Goal: Information Seeking & Learning: Understand process/instructions

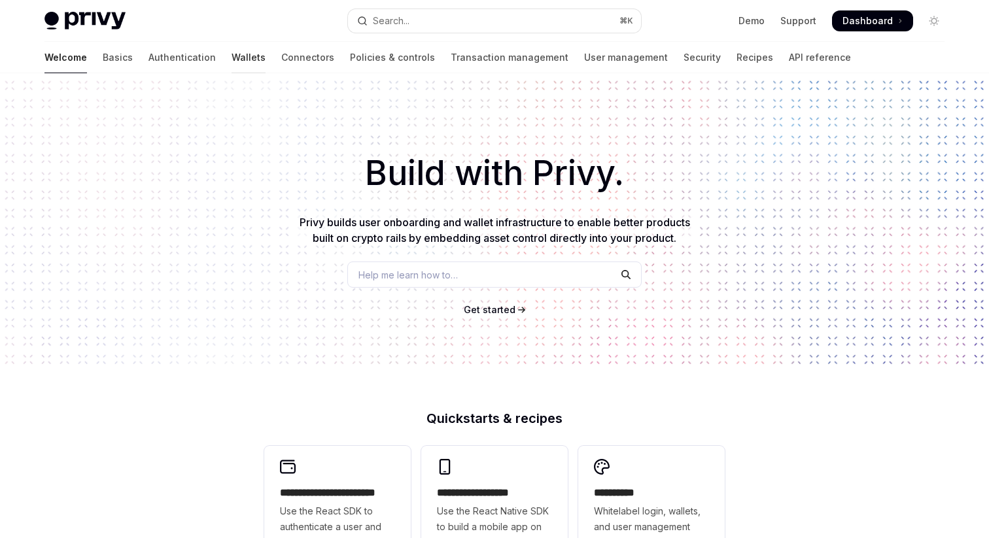
click at [232, 56] on link "Wallets" at bounding box center [249, 57] width 34 height 31
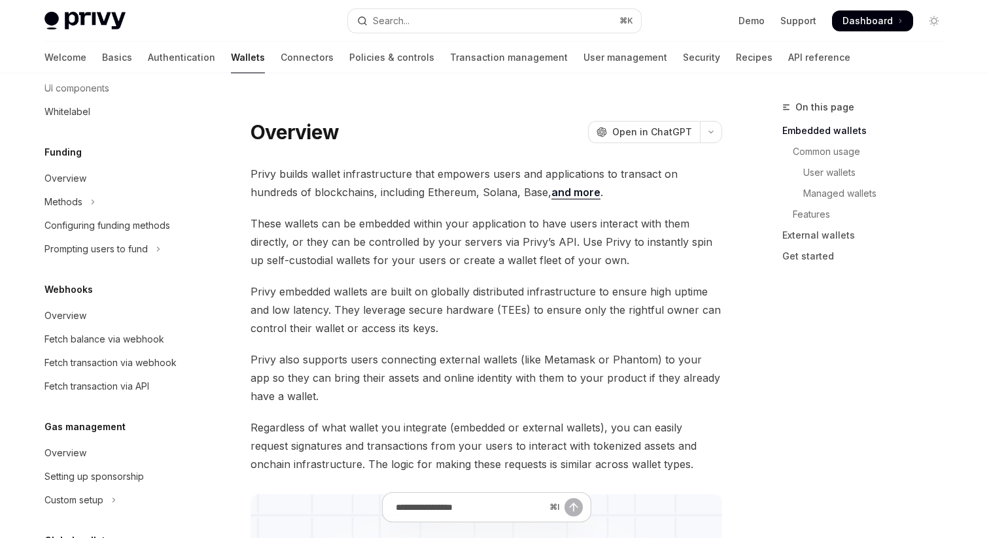
scroll to position [475, 0]
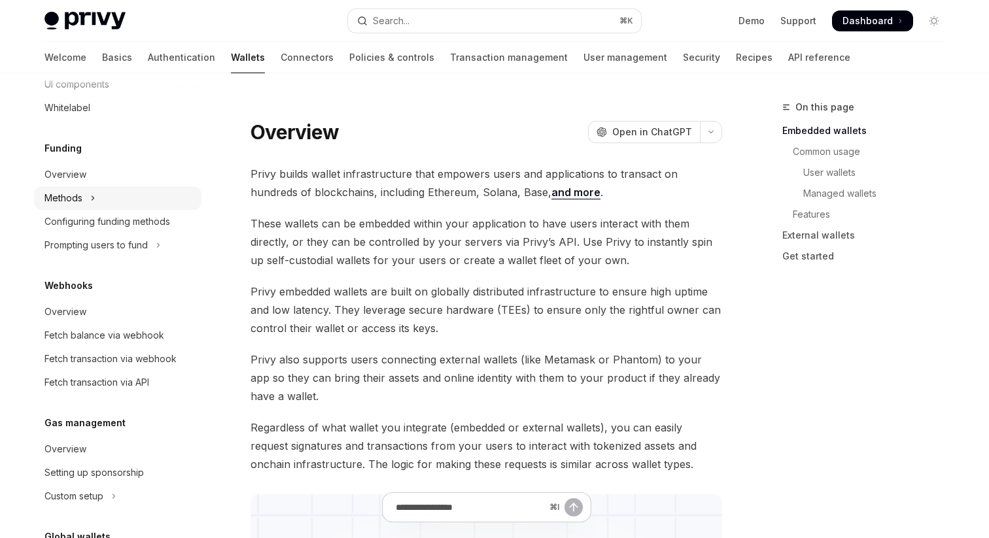
click at [105, 195] on button "Methods" at bounding box center [117, 198] width 167 height 24
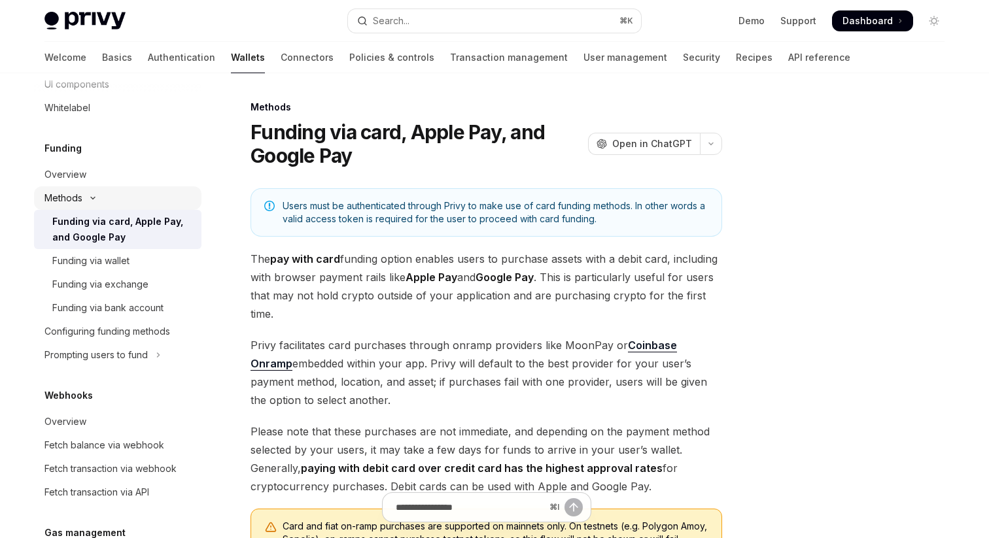
click at [96, 196] on icon "Toggle Methods section" at bounding box center [93, 198] width 16 height 5
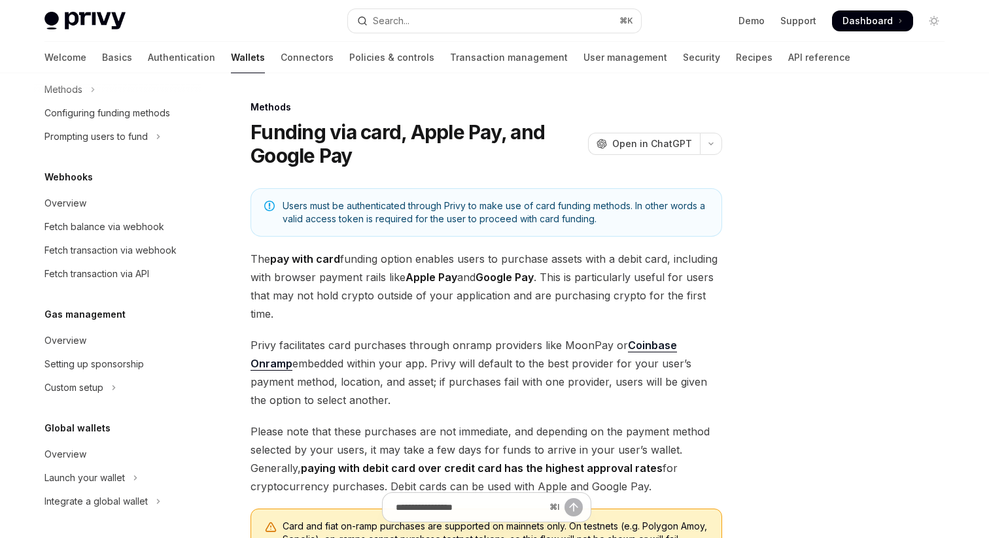
scroll to position [585, 0]
click at [788, 65] on link "API reference" at bounding box center [819, 57] width 62 height 31
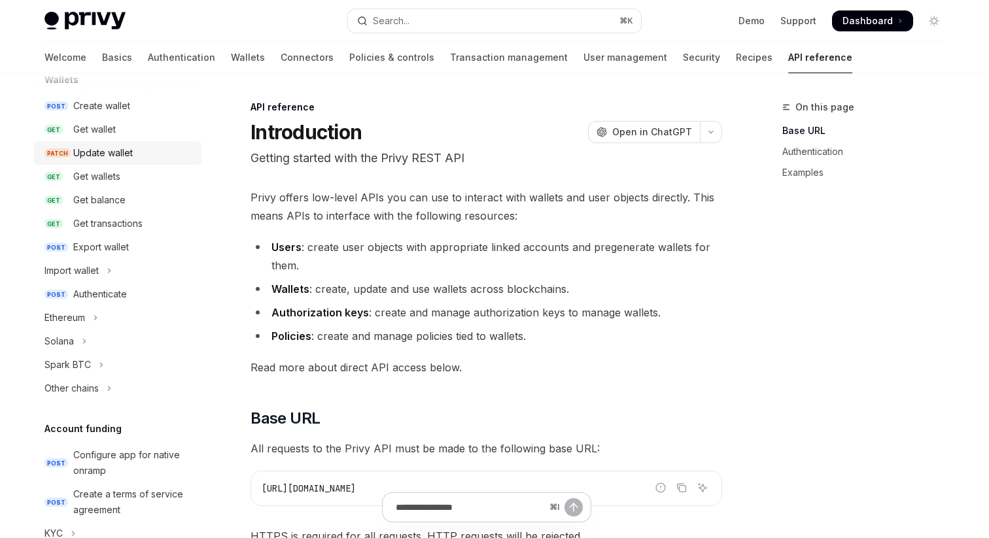
scroll to position [114, 0]
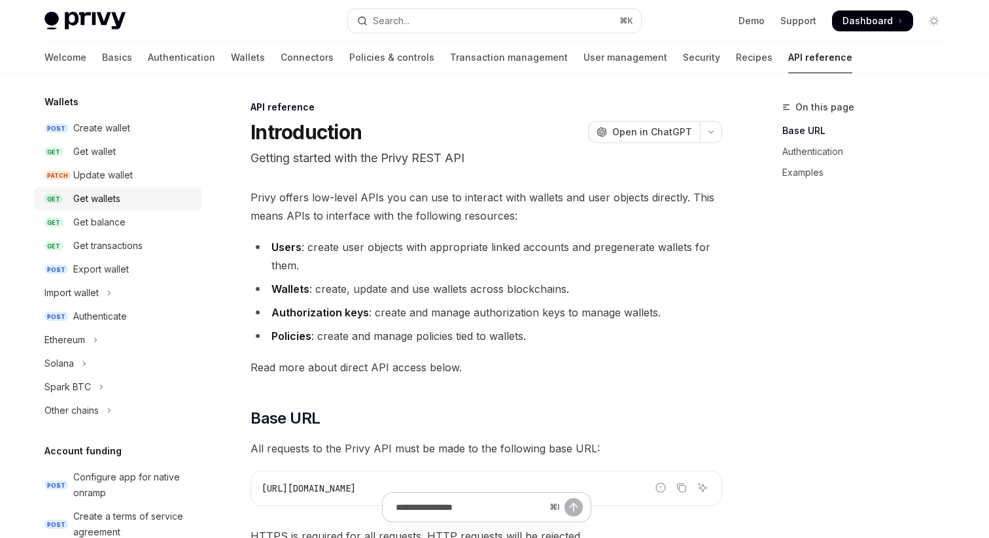
click at [122, 201] on div "Get wallets" at bounding box center [133, 199] width 120 height 16
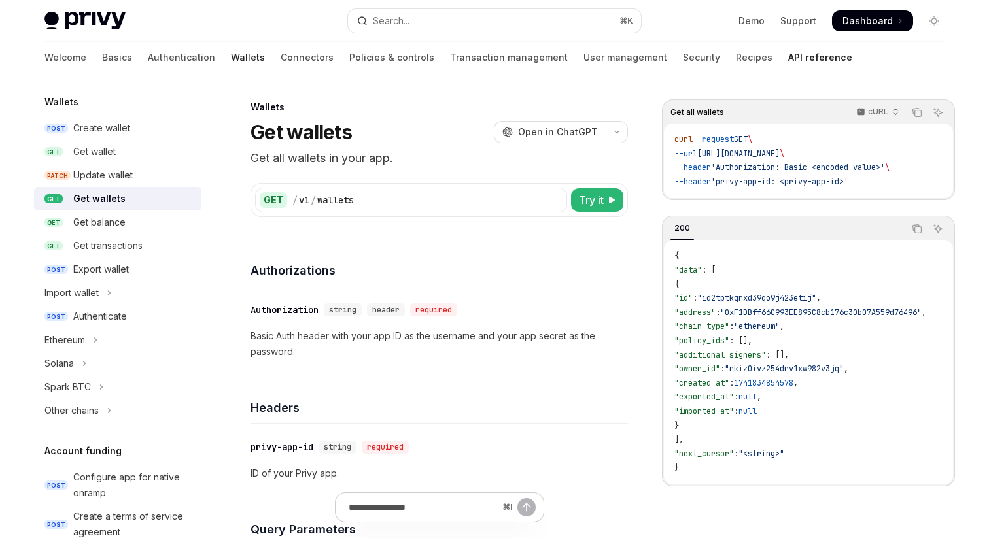
click at [231, 66] on link "Wallets" at bounding box center [248, 57] width 34 height 31
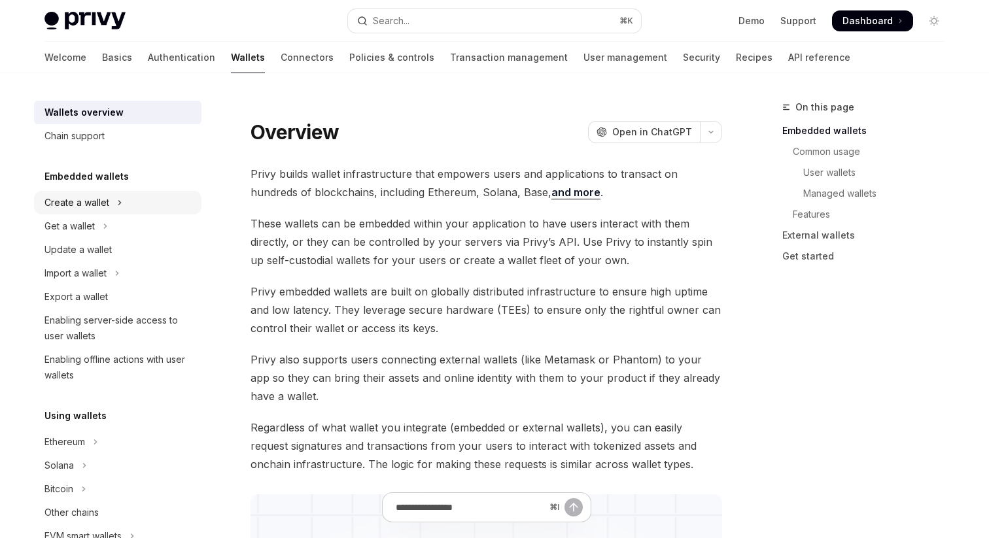
click at [106, 205] on div "Create a wallet" at bounding box center [76, 203] width 65 height 16
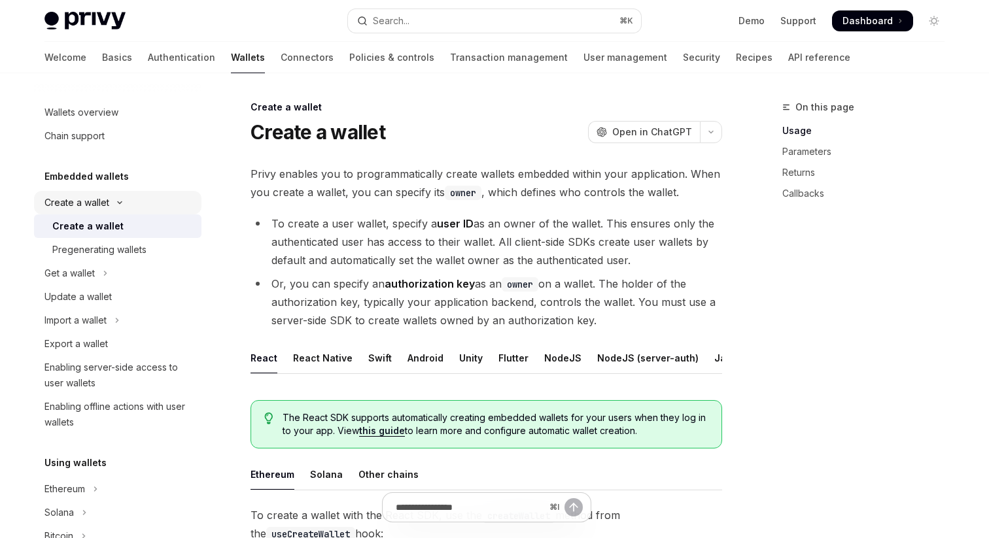
click at [116, 198] on button "Create a wallet" at bounding box center [117, 203] width 167 height 24
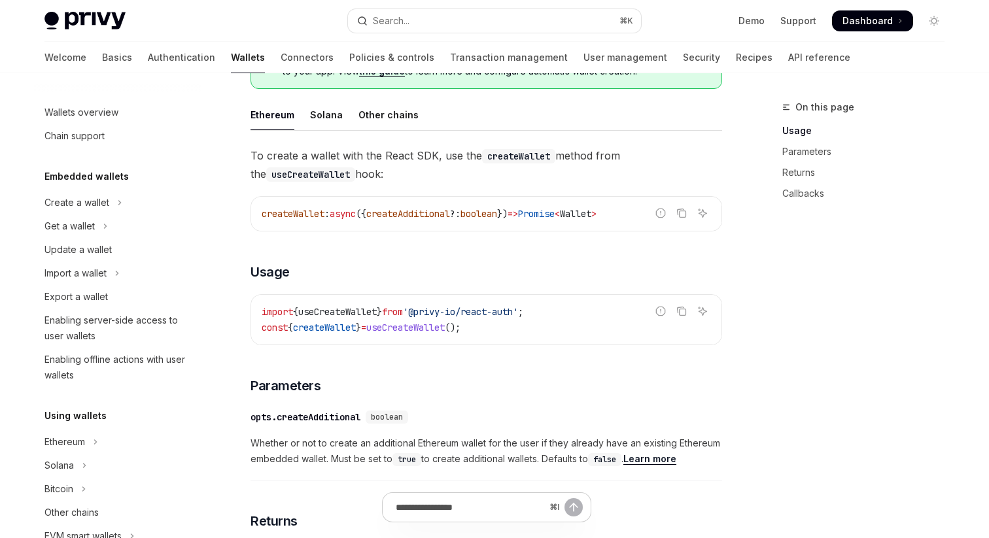
scroll to position [362, 0]
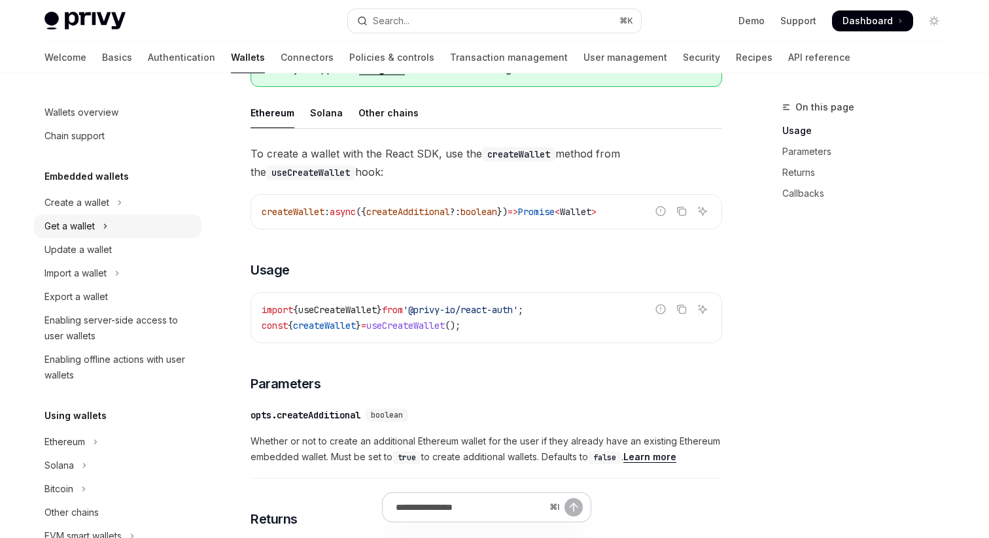
click at [89, 230] on div "Get a wallet" at bounding box center [69, 226] width 50 height 16
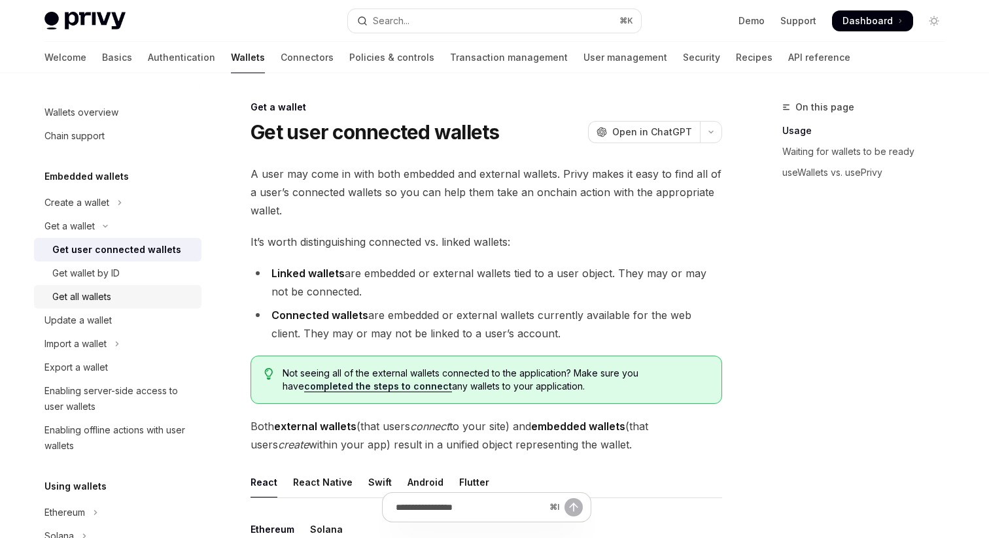
click at [122, 297] on div "Get all wallets" at bounding box center [122, 297] width 141 height 16
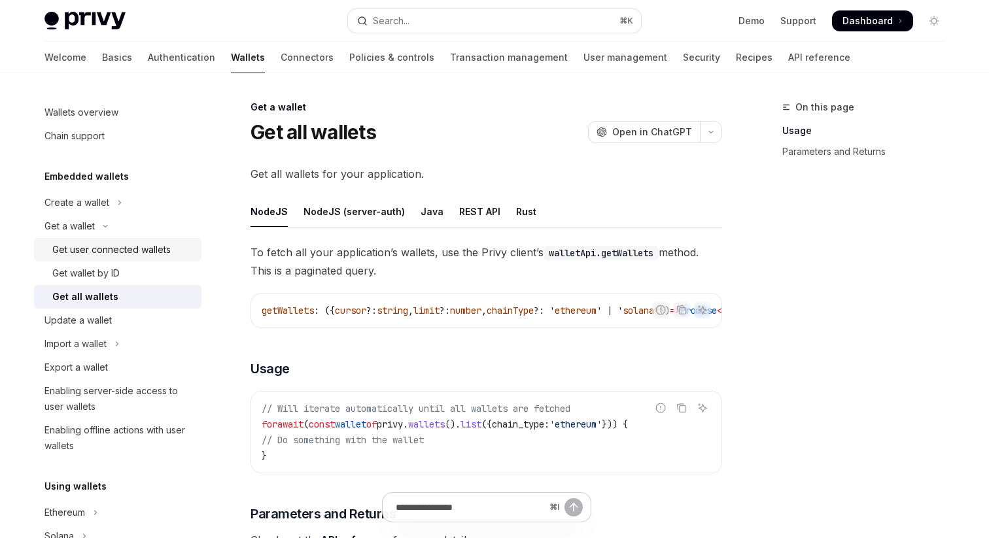
click at [171, 254] on div "Get user connected wallets" at bounding box center [122, 250] width 141 height 16
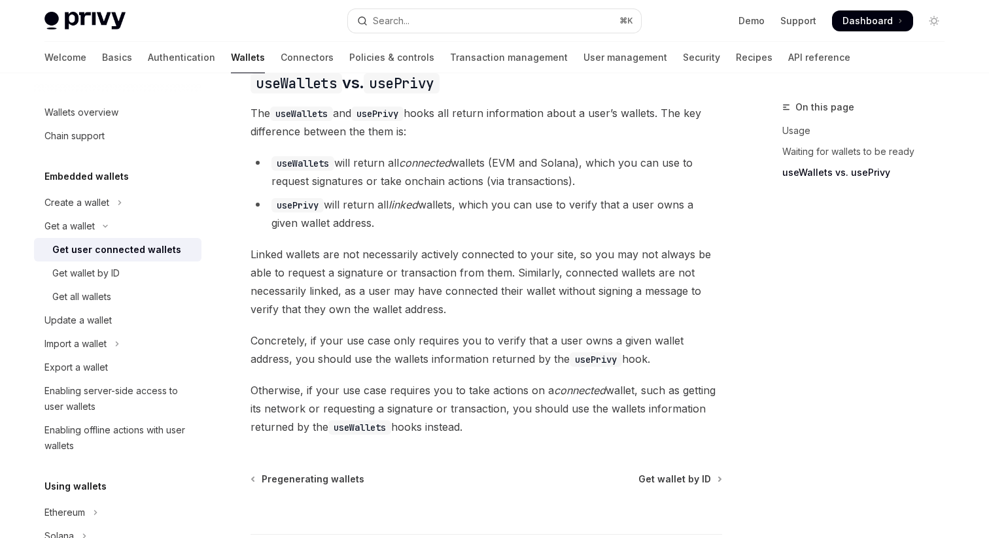
scroll to position [1116, 0]
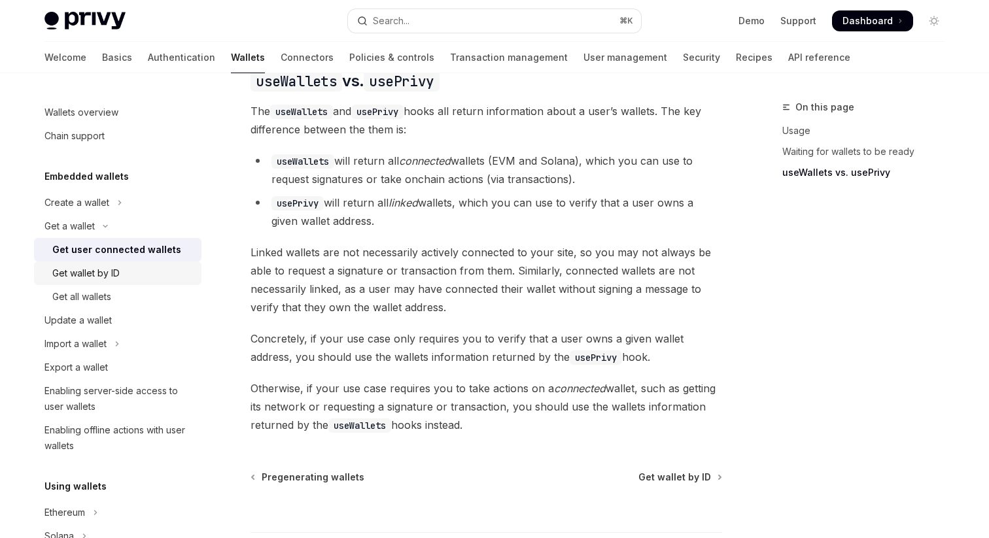
click at [103, 269] on div "Get wallet by ID" at bounding box center [85, 274] width 67 height 16
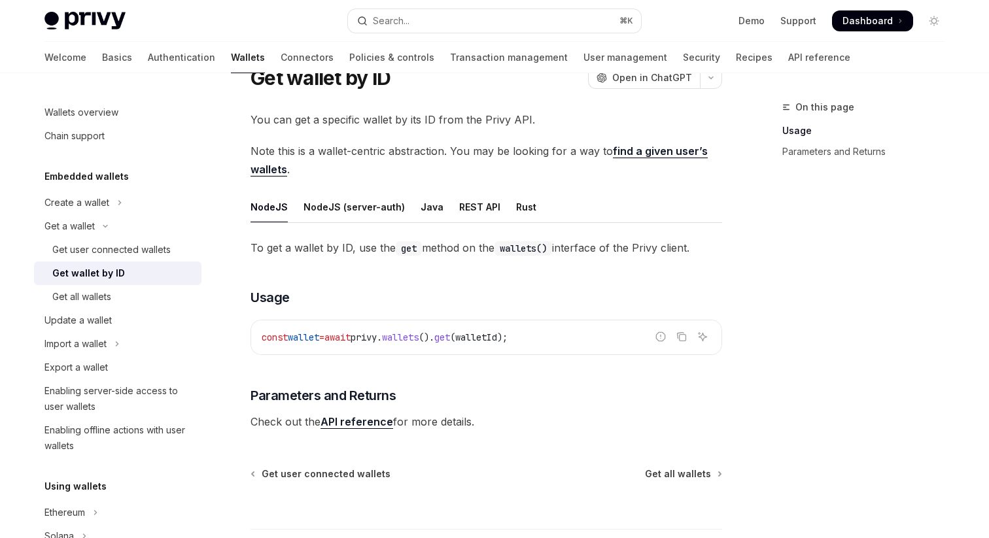
scroll to position [55, 0]
click at [92, 288] on link "Get all wallets" at bounding box center [117, 297] width 167 height 24
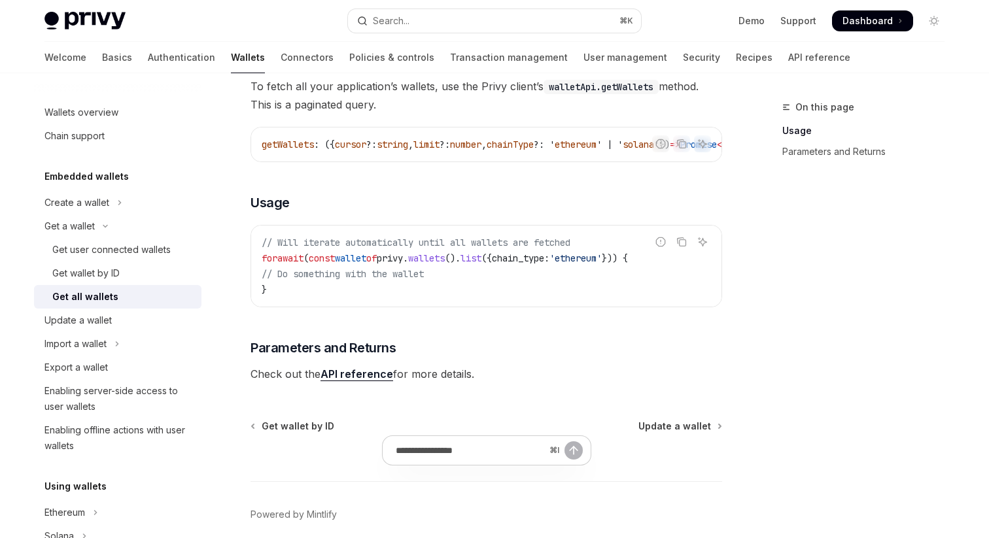
scroll to position [228, 0]
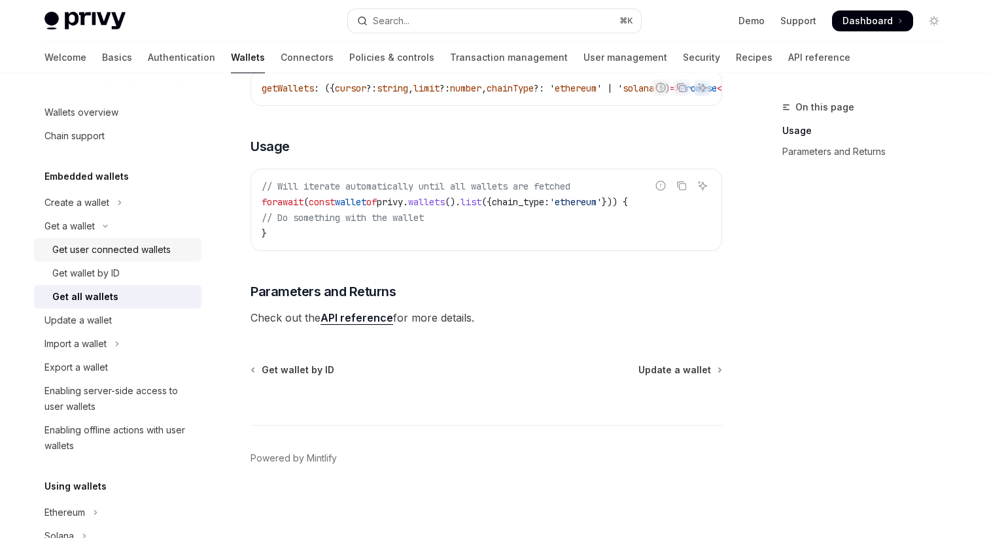
click at [133, 254] on div "Get user connected wallets" at bounding box center [111, 250] width 118 height 16
type textarea "*"
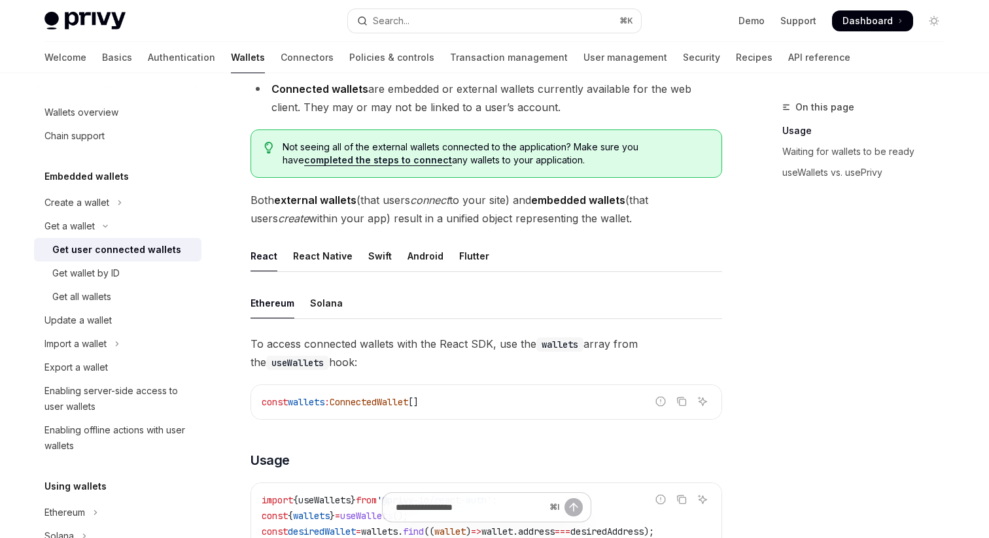
scroll to position [333, 0]
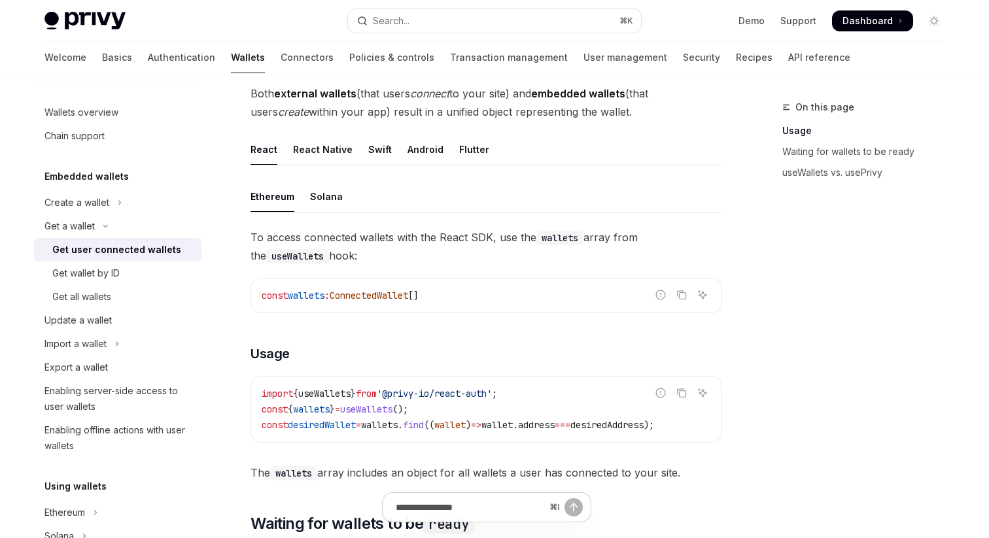
click at [859, 18] on span "Dashboard" at bounding box center [867, 20] width 50 height 13
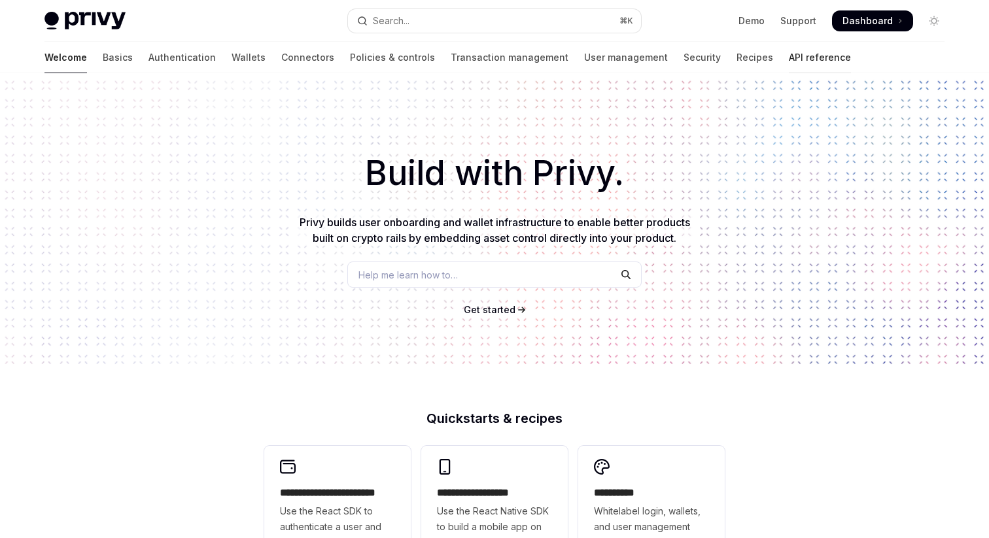
click at [789, 56] on link "API reference" at bounding box center [820, 57] width 62 height 31
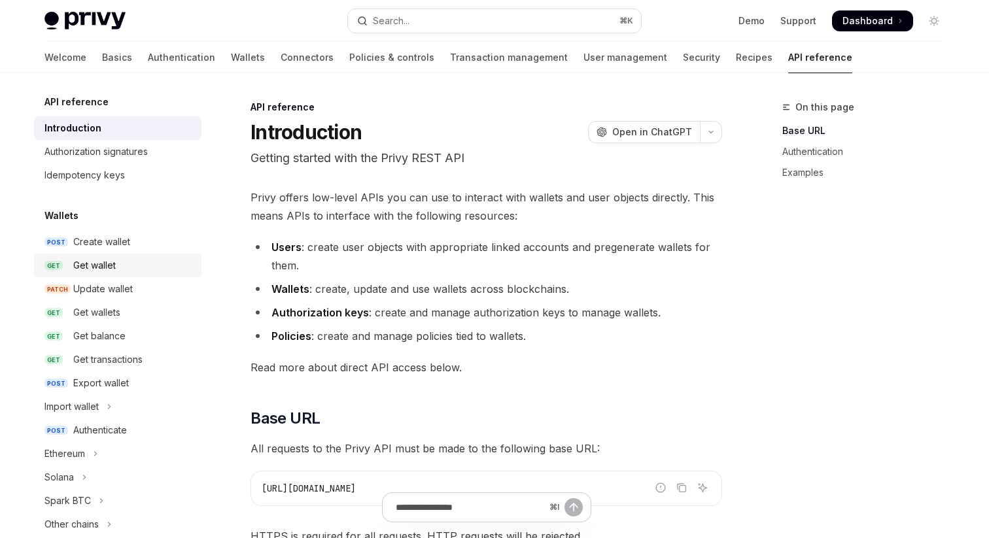
click at [99, 267] on div "Get wallet" at bounding box center [94, 266] width 43 height 16
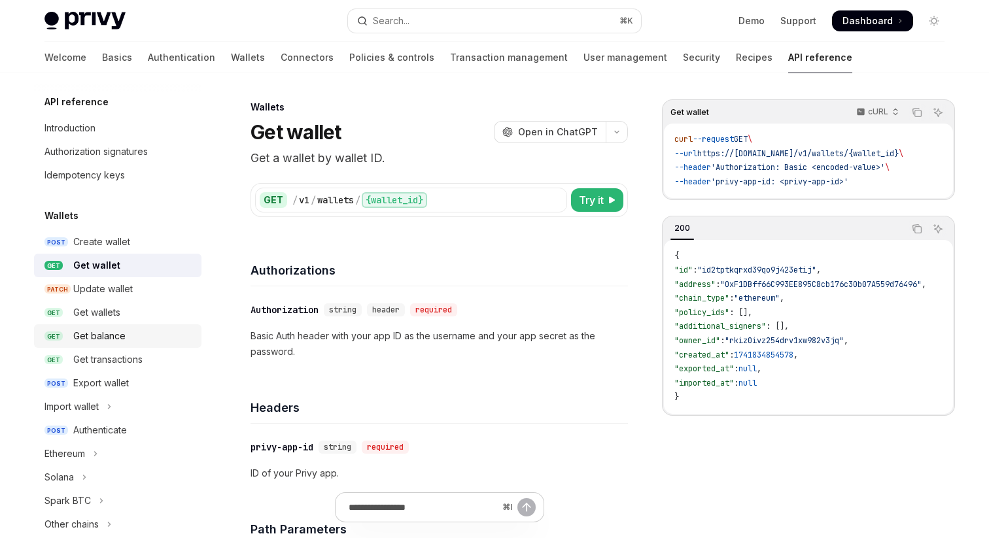
click at [113, 334] on div "Get balance" at bounding box center [99, 336] width 52 height 16
type textarea "*"
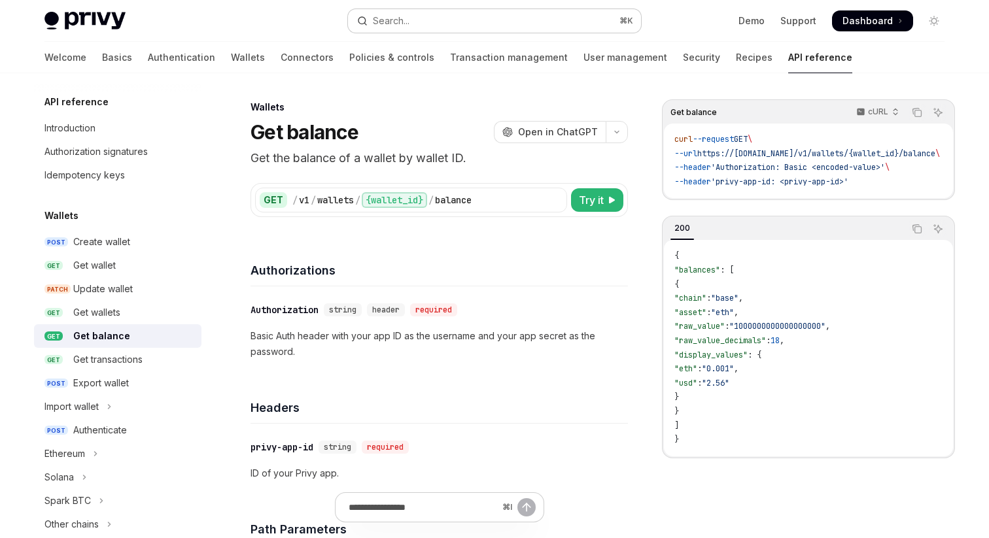
click at [458, 27] on button "Search... ⌘ K" at bounding box center [494, 21] width 293 height 24
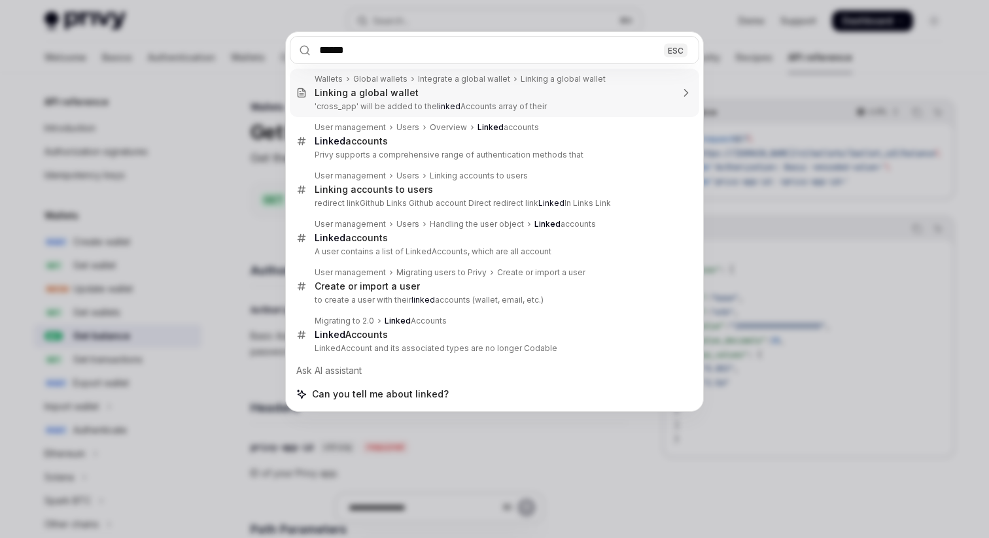
type input "*****"
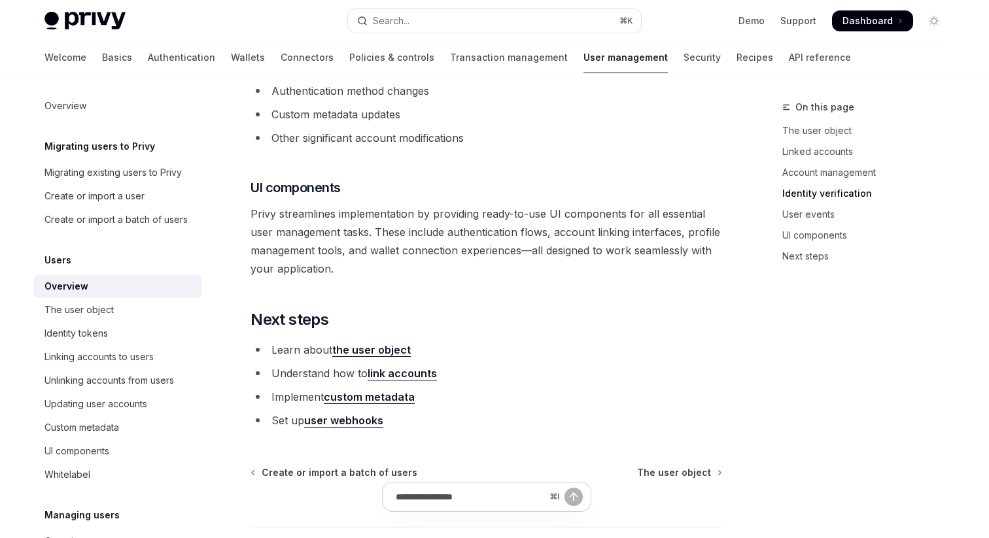
scroll to position [1405, 0]
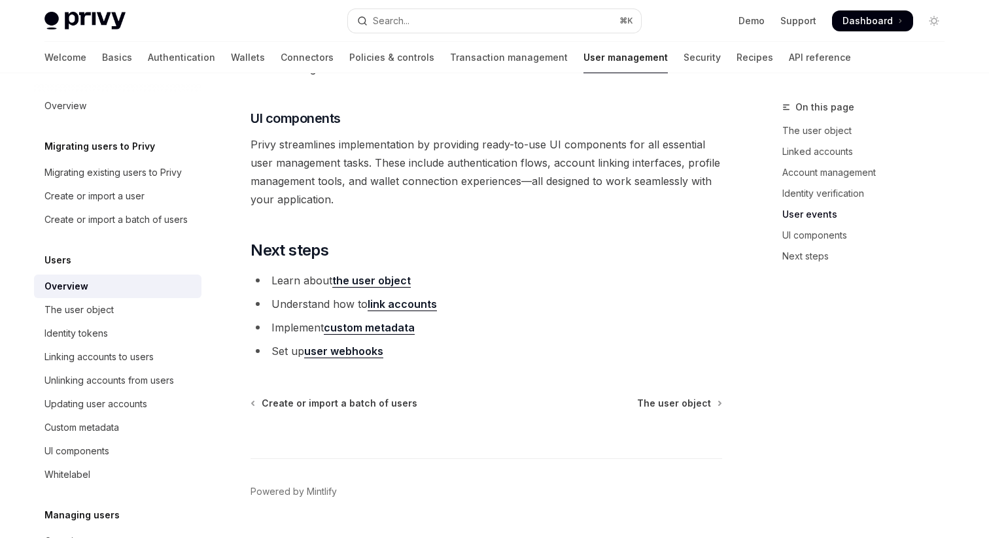
click at [371, 277] on link "the user object" at bounding box center [371, 281] width 78 height 14
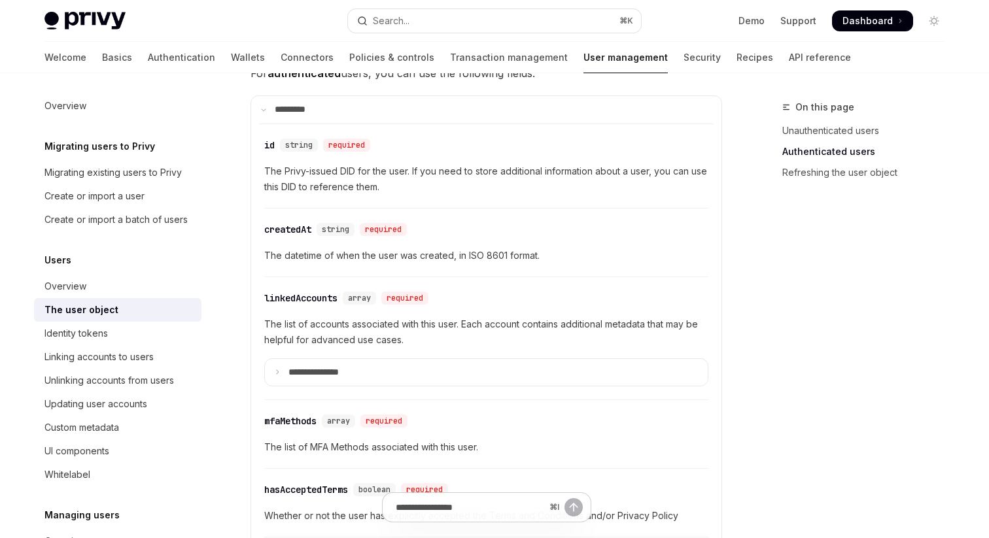
scroll to position [389, 0]
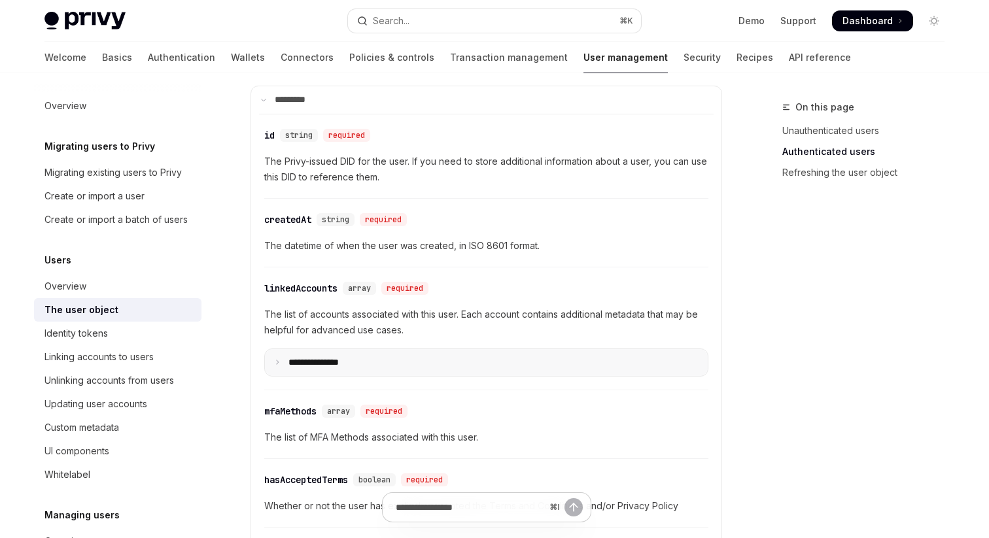
click at [336, 370] on summary "**********" at bounding box center [486, 362] width 443 height 27
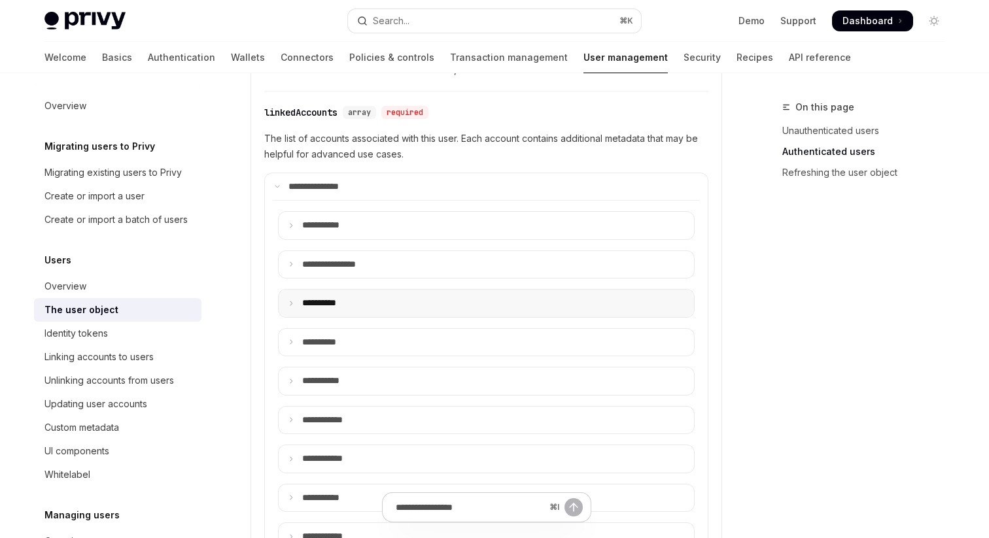
scroll to position [570, 0]
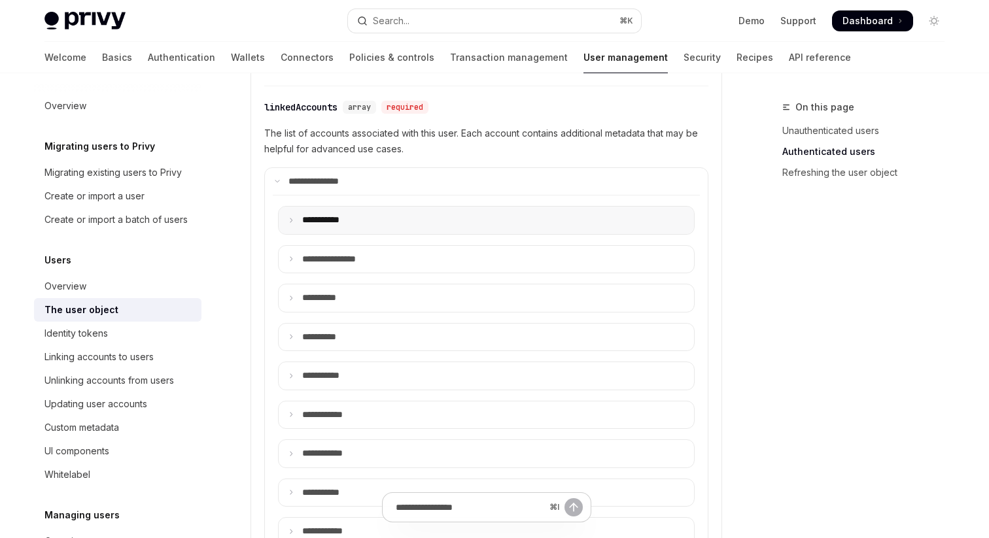
click at [334, 222] on p "**** ******" at bounding box center [328, 221] width 53 height 12
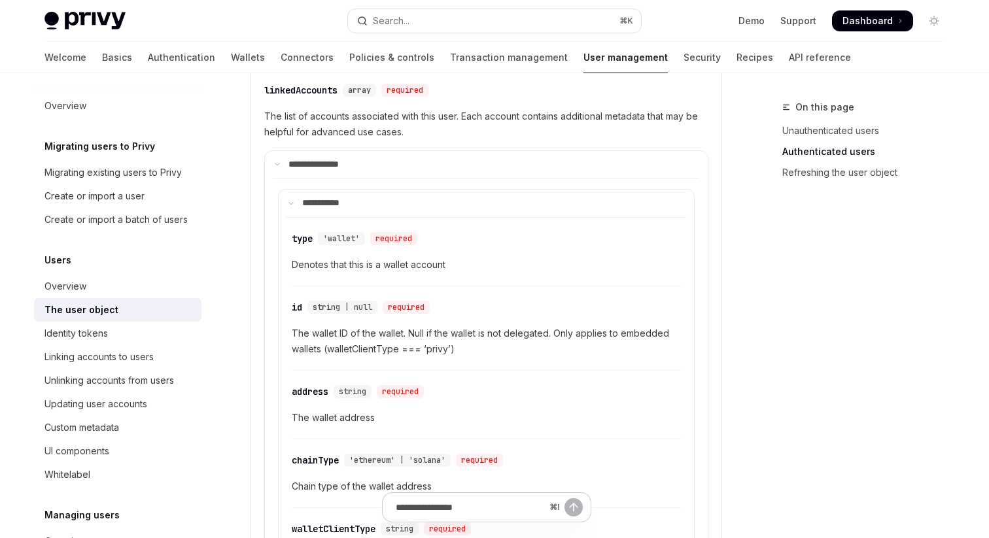
scroll to position [587, 0]
click at [789, 59] on link "API reference" at bounding box center [820, 57] width 62 height 31
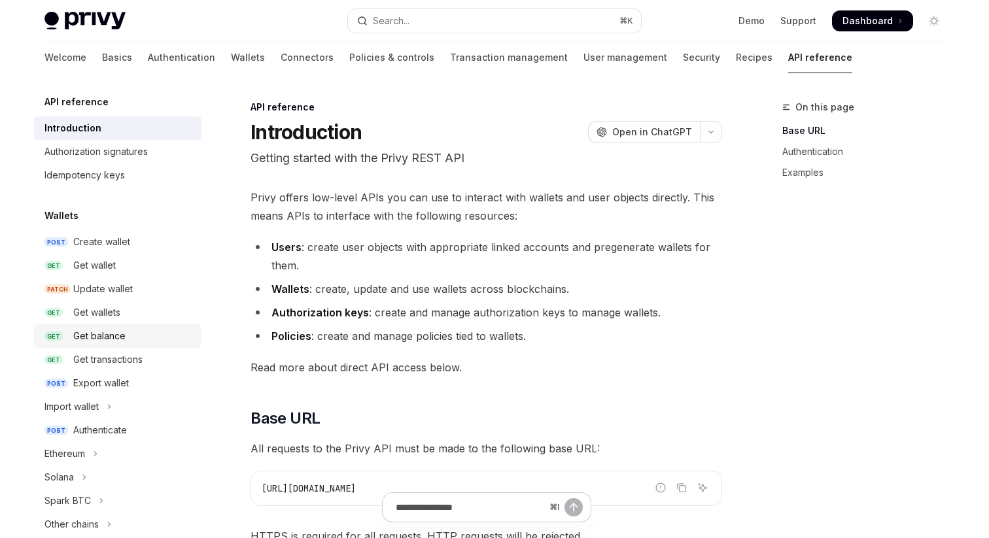
click at [107, 335] on div "Get balance" at bounding box center [99, 336] width 52 height 16
type textarea "*"
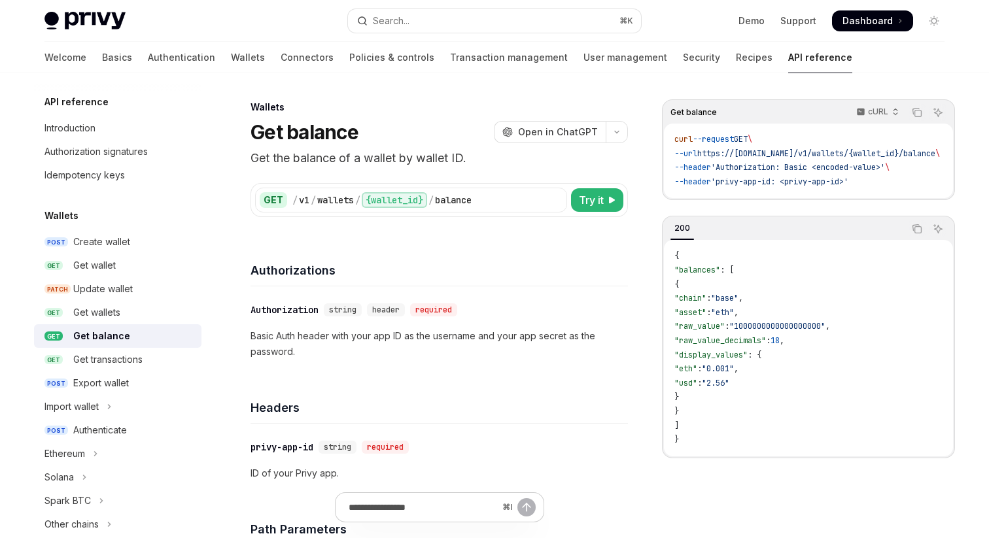
click at [739, 357] on span ""display_values"" at bounding box center [710, 355] width 73 height 10
copy span "display_values"
drag, startPoint x: 732, startPoint y: 183, endPoint x: 787, endPoint y: 182, distance: 55.6
click at [787, 182] on span "'privy-app-id: <privy-app-id>'" at bounding box center [779, 182] width 137 height 10
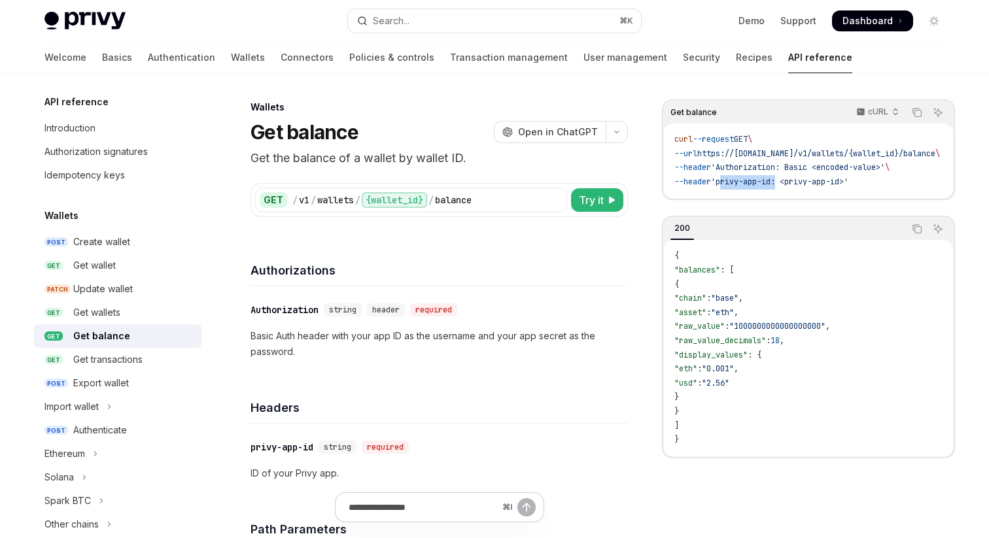
copy span "privy-app-id"
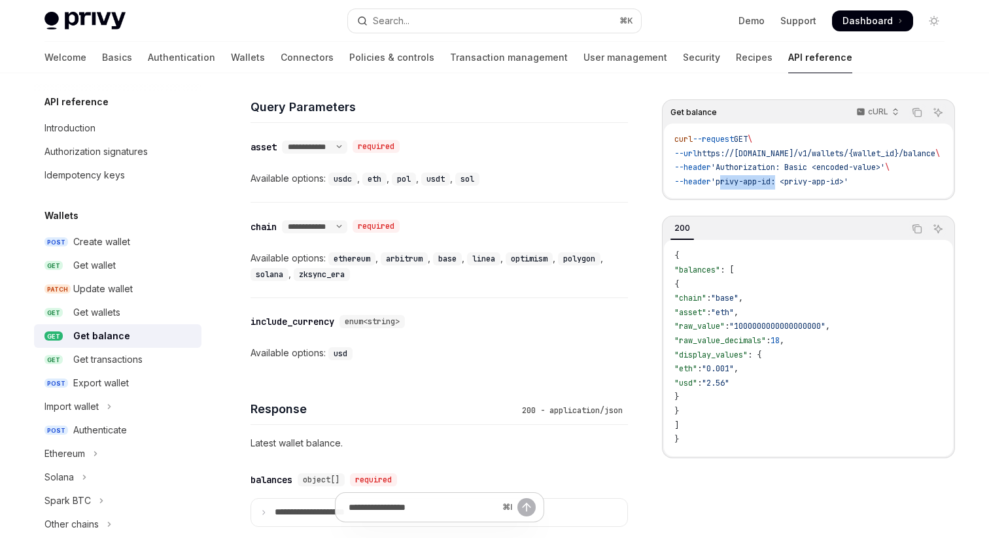
scroll to position [542, 0]
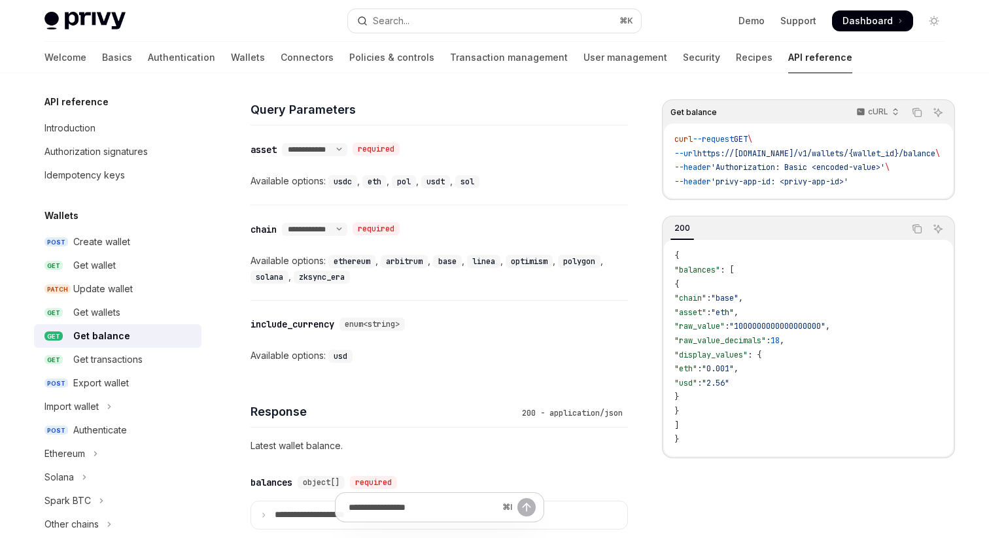
click at [736, 360] on span ""display_values"" at bounding box center [710, 355] width 73 height 10
copy span "display_values"
